Goal: Task Accomplishment & Management: Use online tool/utility

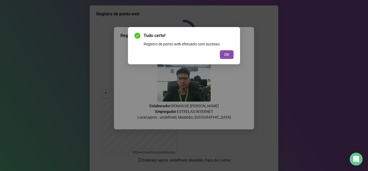
click at [230, 58] on button "OK" at bounding box center [227, 54] width 14 height 9
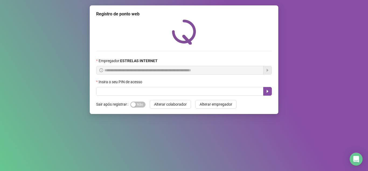
click at [219, 85] on div "Insira o seu PIN de acesso" at bounding box center [184, 83] width 176 height 8
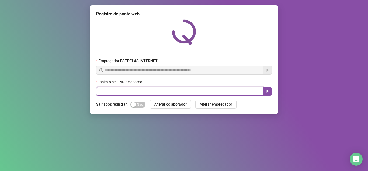
click at [219, 87] on input "text" at bounding box center [179, 91] width 167 height 9
type input "*****"
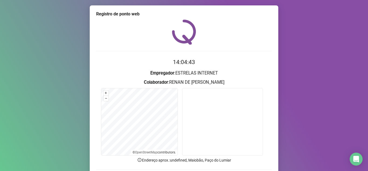
scroll to position [27, 0]
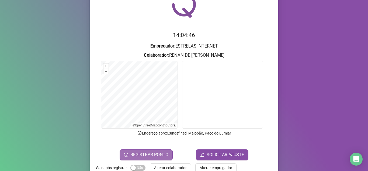
click at [138, 154] on span "REGISTRAR PONTO" at bounding box center [150, 154] width 38 height 6
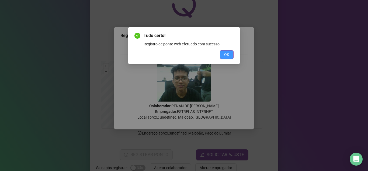
click at [224, 57] on button "OK" at bounding box center [227, 54] width 14 height 9
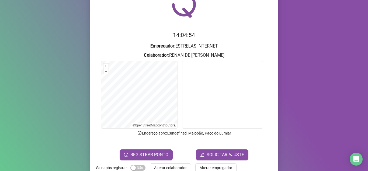
click at [311, 22] on div "Registro de ponto web 14:04:54 Empregador : ESTRELAS INTERNET Colaborador : [PE…" at bounding box center [184, 85] width 368 height 171
